Goal: Task Accomplishment & Management: Use online tool/utility

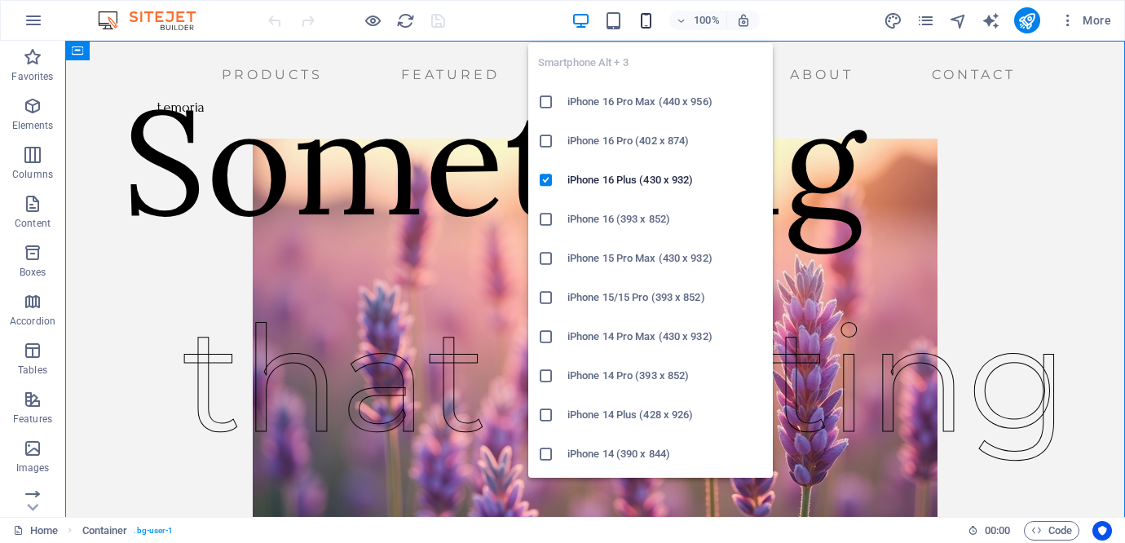
click at [650, 17] on icon "button" at bounding box center [646, 20] width 19 height 19
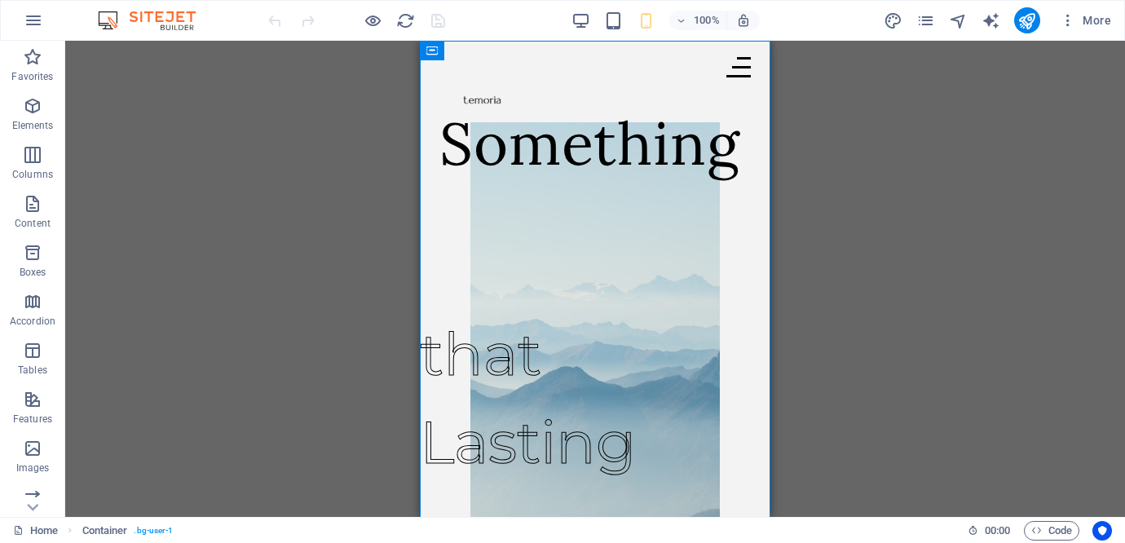
click at [1030, 332] on div "Drag here to replace the existing content. Press “Ctrl” if you want to create a…" at bounding box center [595, 279] width 1060 height 476
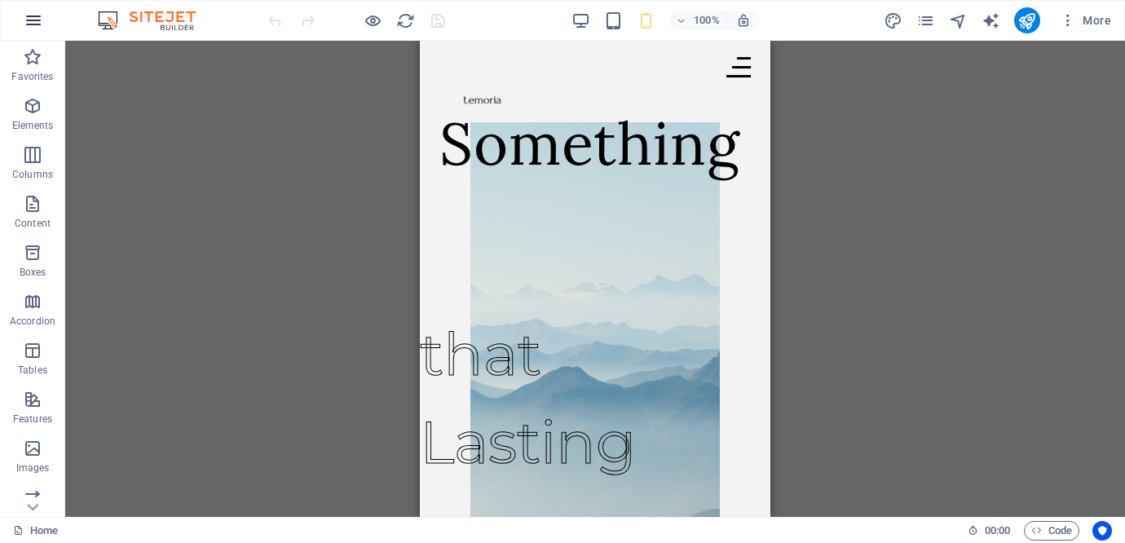
click at [34, 20] on icon "button" at bounding box center [34, 21] width 20 height 20
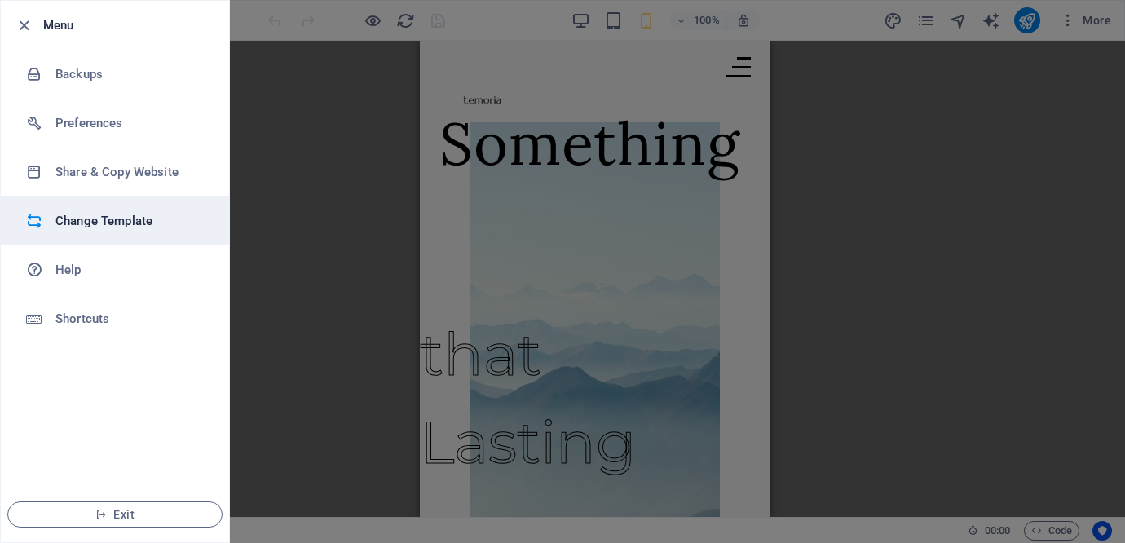
click at [112, 218] on h6 "Change Template" at bounding box center [130, 221] width 151 height 20
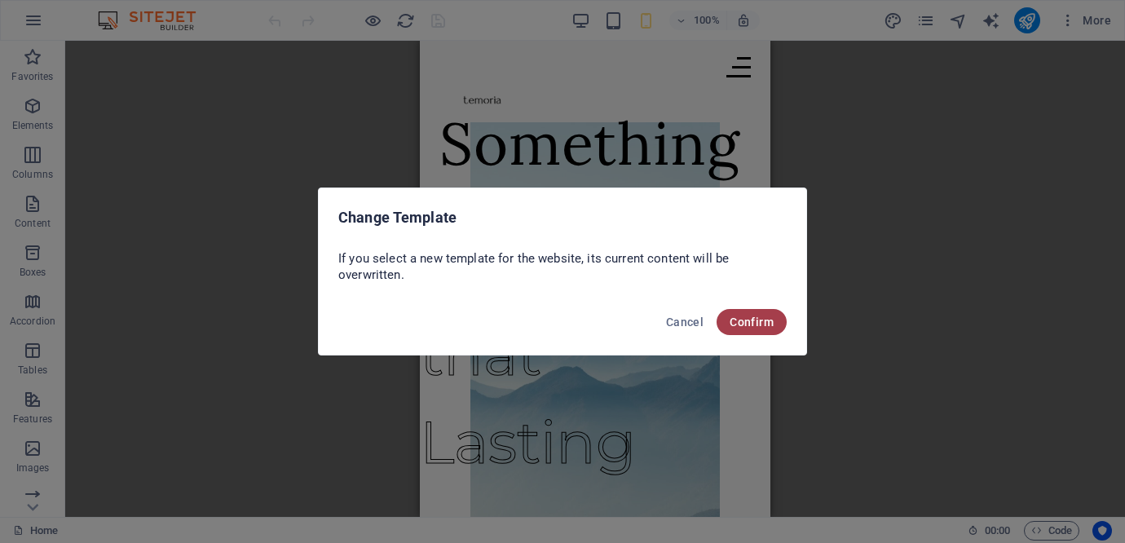
click at [761, 316] on span "Confirm" at bounding box center [751, 321] width 44 height 13
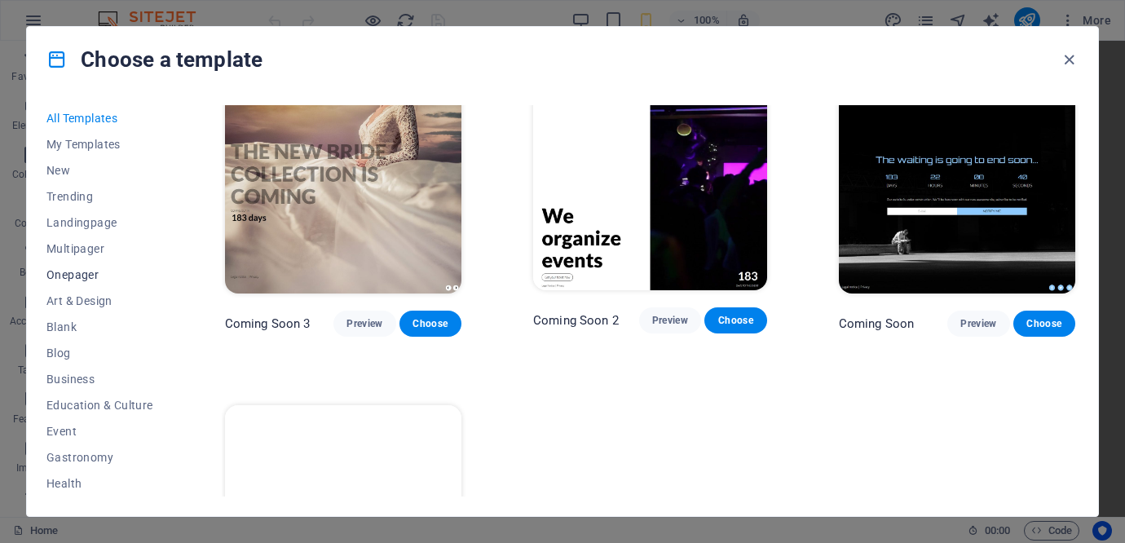
click at [78, 273] on span "Onepager" at bounding box center [99, 274] width 107 height 13
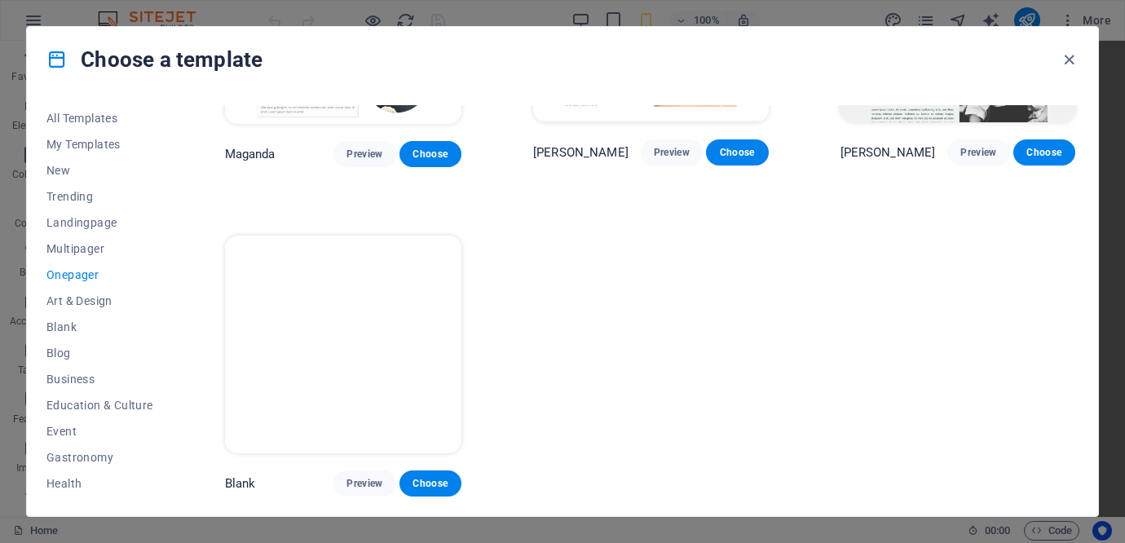
scroll to position [7387, 0]
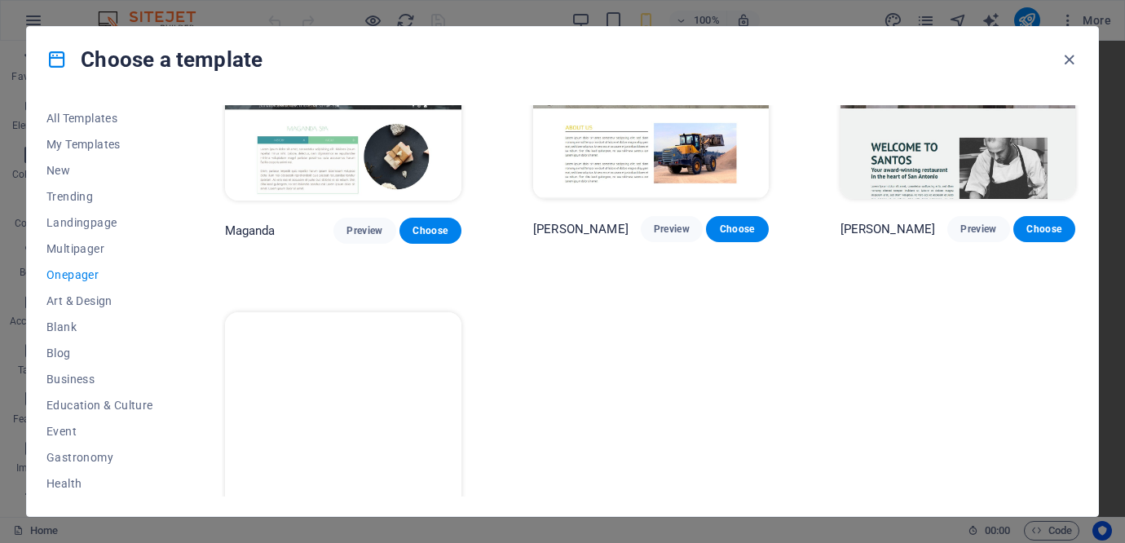
click at [69, 278] on span "Onepager" at bounding box center [99, 274] width 107 height 13
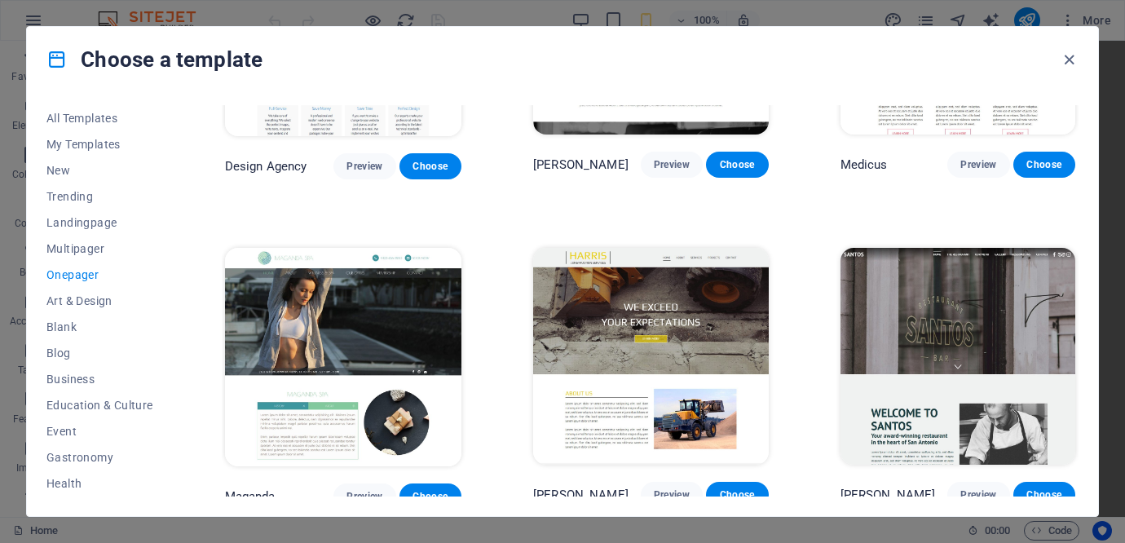
scroll to position [5369, 0]
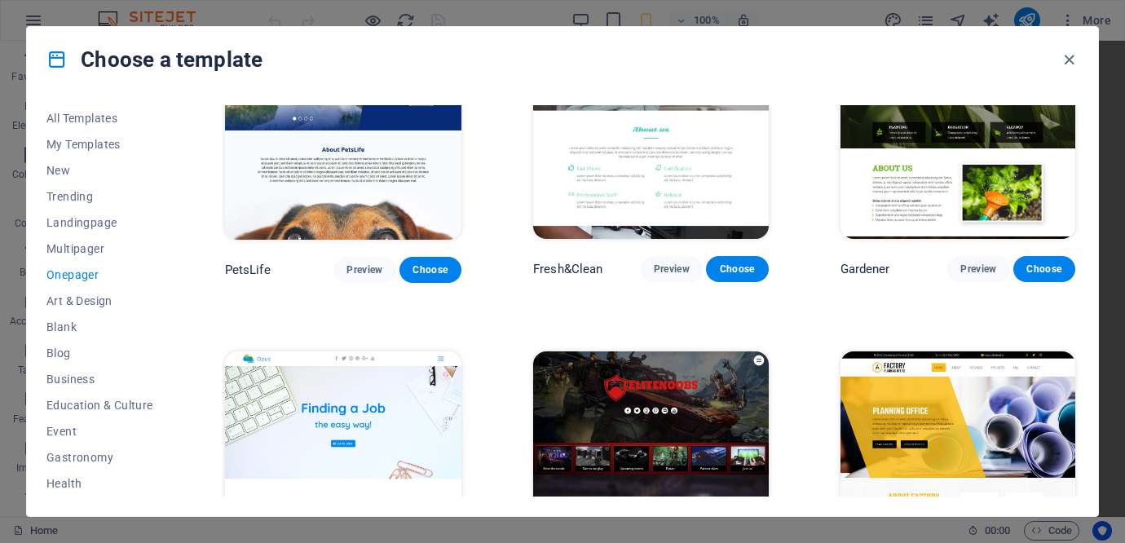
click at [74, 276] on span "Onepager" at bounding box center [99, 274] width 107 height 13
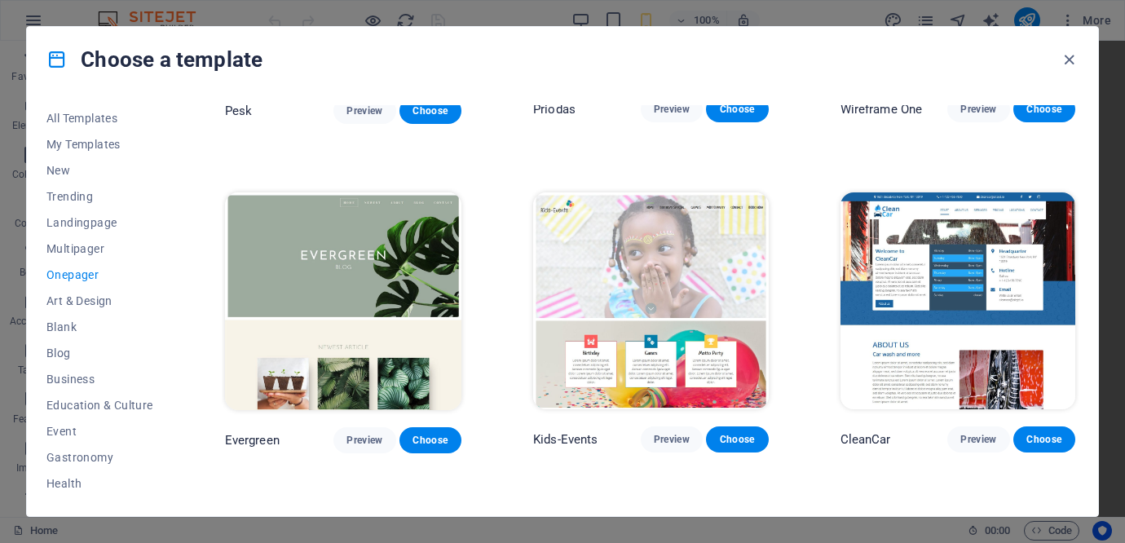
scroll to position [0, 0]
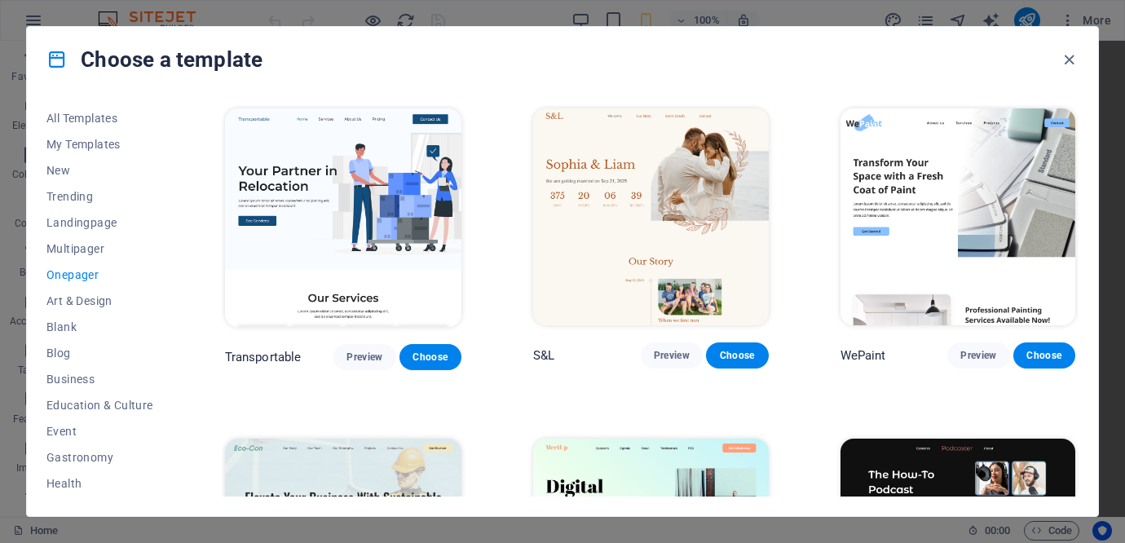
click at [86, 275] on span "Onepager" at bounding box center [99, 274] width 107 height 13
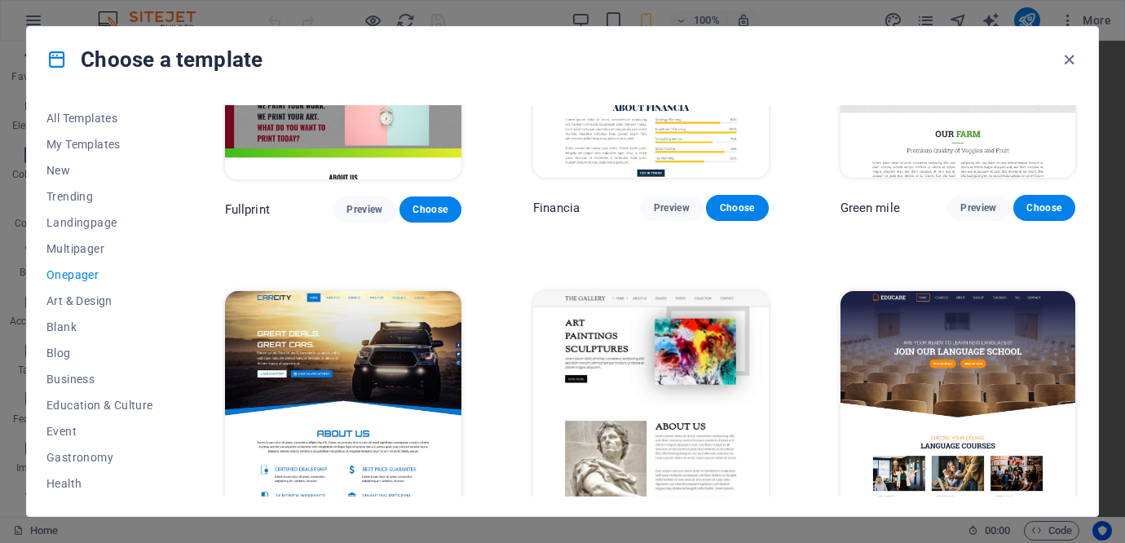
scroll to position [3901, 0]
